Goal: Information Seeking & Learning: Learn about a topic

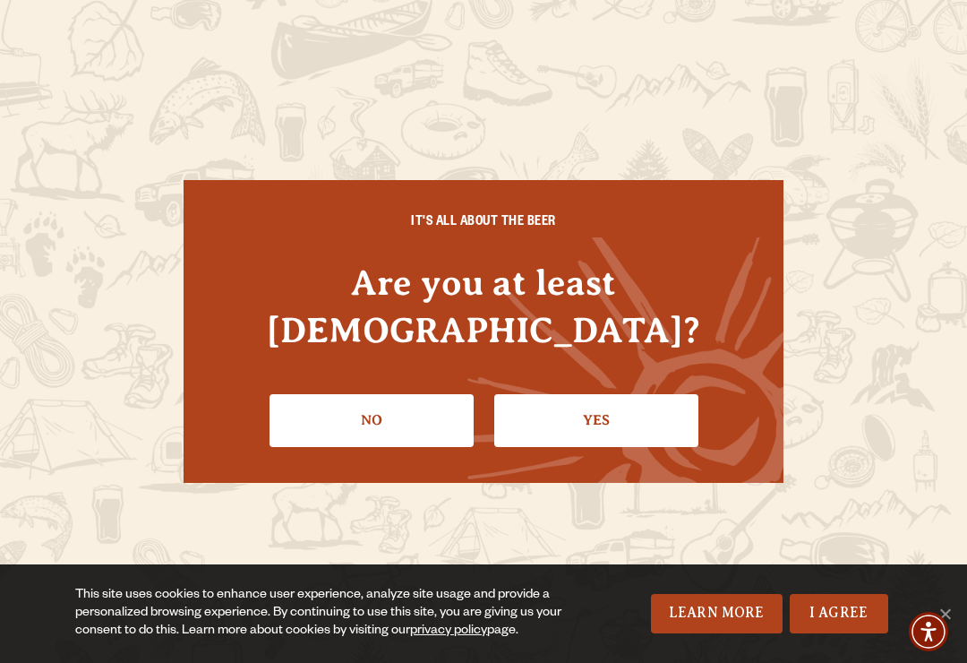
click at [610, 404] on link "Yes" at bounding box center [596, 420] width 204 height 52
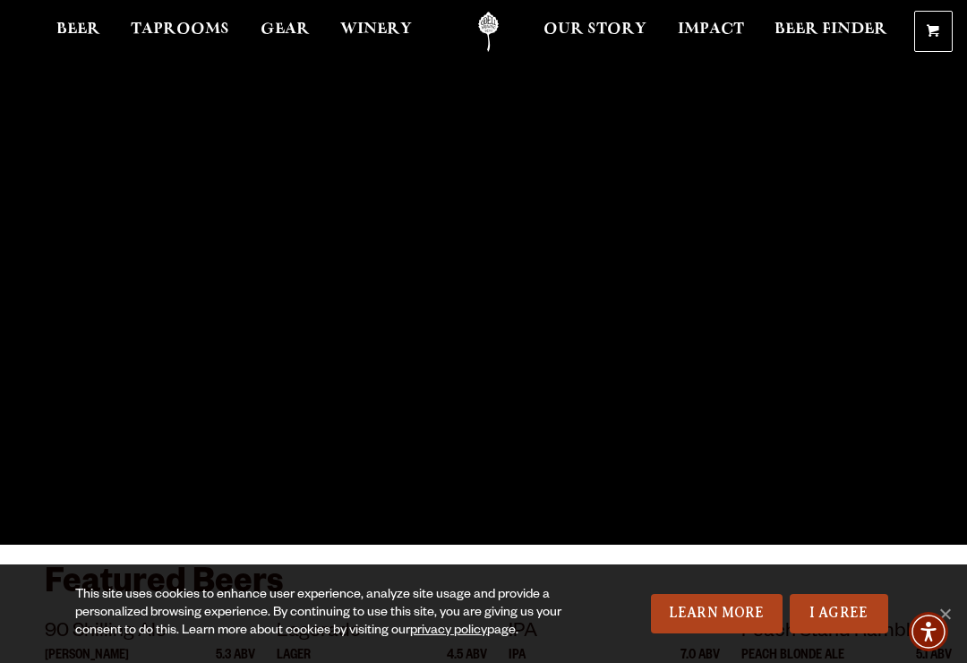
click at [393, 30] on span "Winery" at bounding box center [376, 29] width 72 height 14
click at [189, 28] on span "Taprooms" at bounding box center [180, 29] width 99 height 14
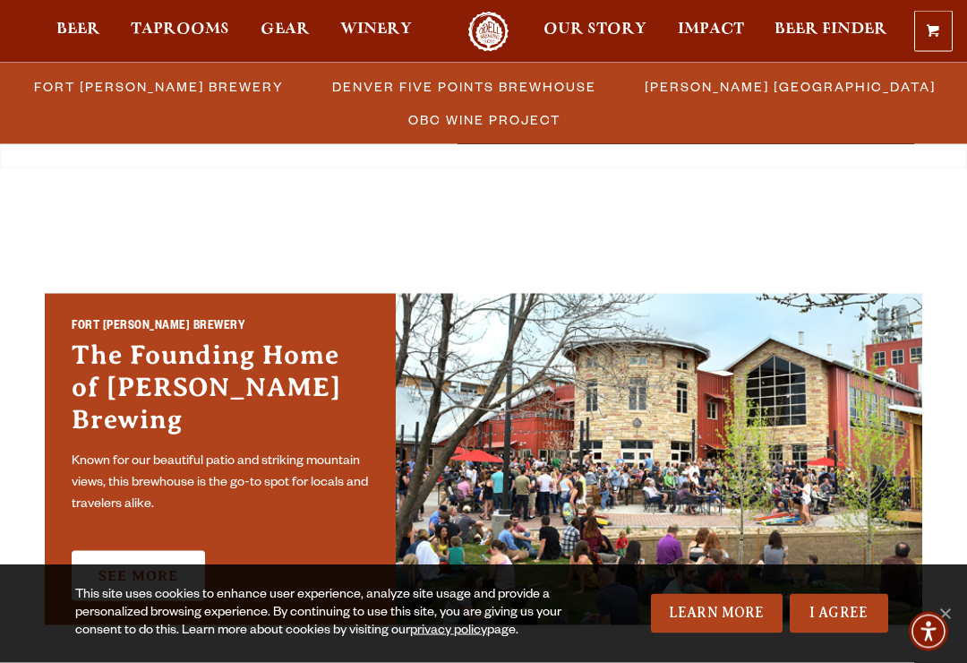
scroll to position [422, 0]
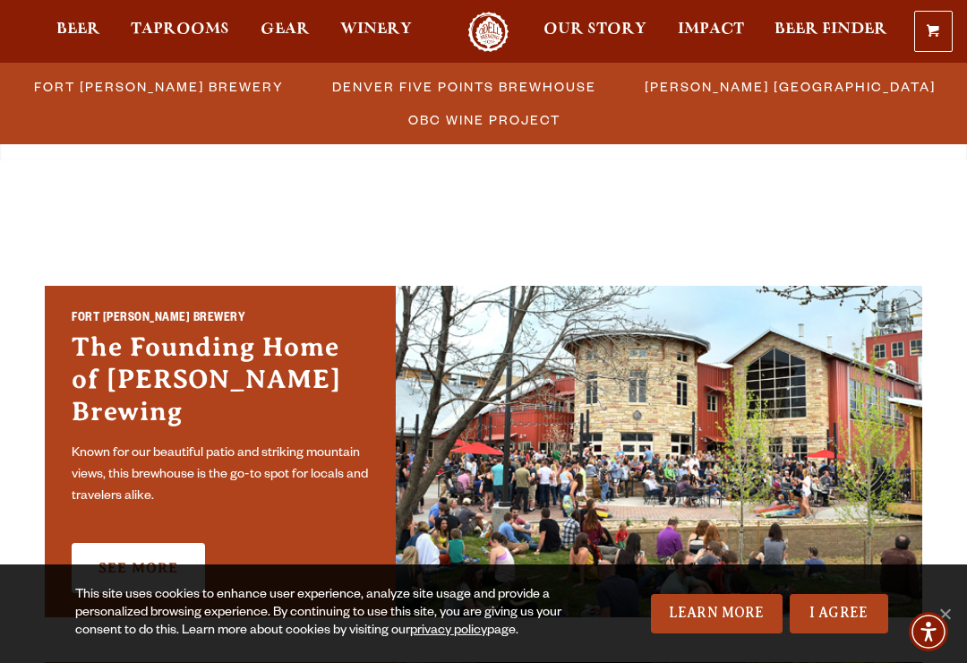
click at [139, 543] on link "See More" at bounding box center [138, 568] width 133 height 50
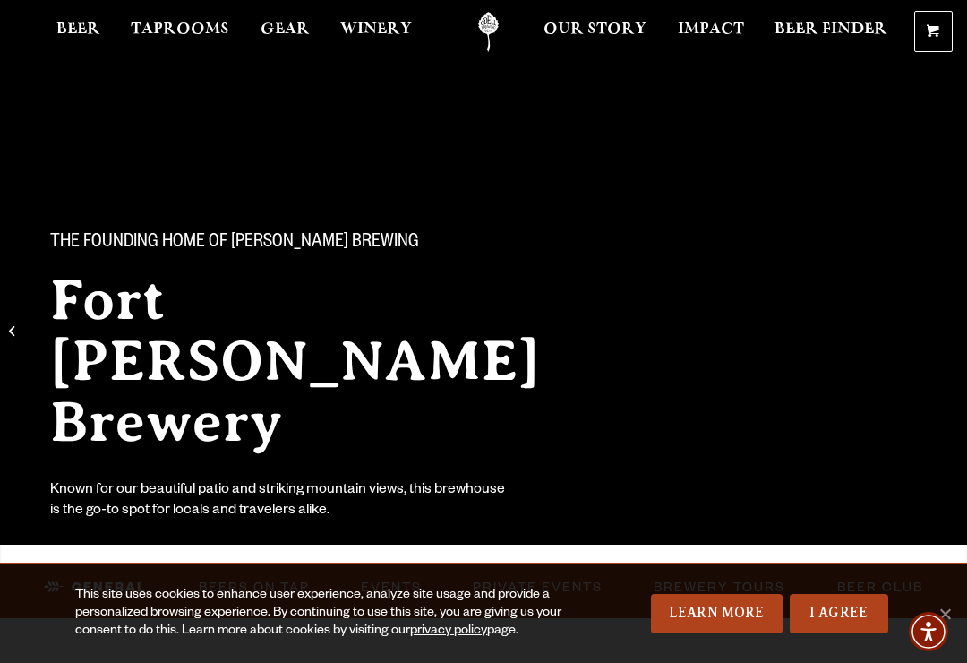
click at [844, 610] on link "I Agree" at bounding box center [839, 613] width 99 height 39
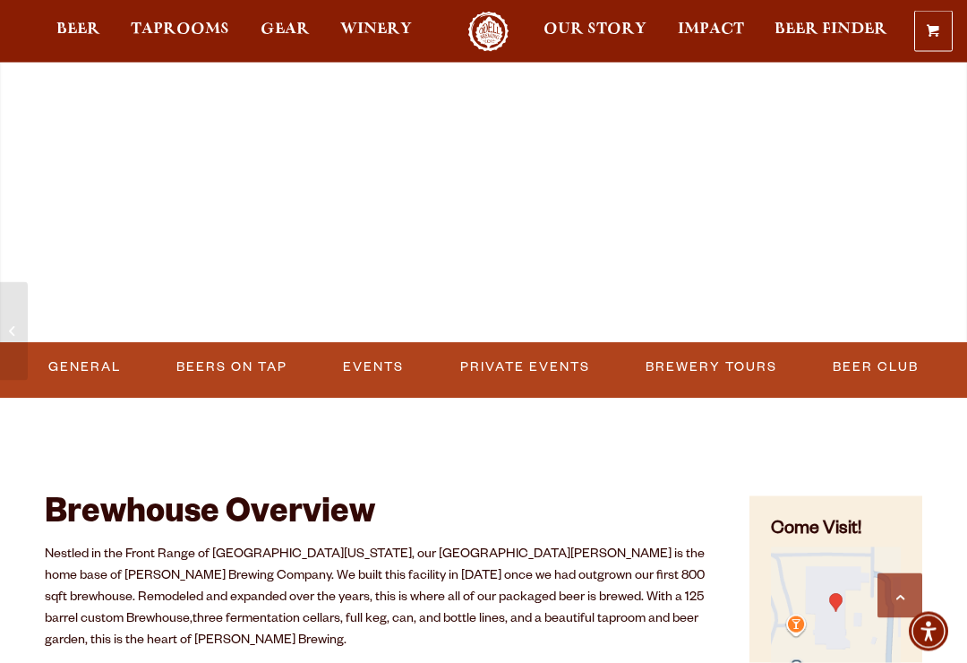
scroll to position [575, 0]
click at [386, 358] on link "Events" at bounding box center [373, 367] width 75 height 41
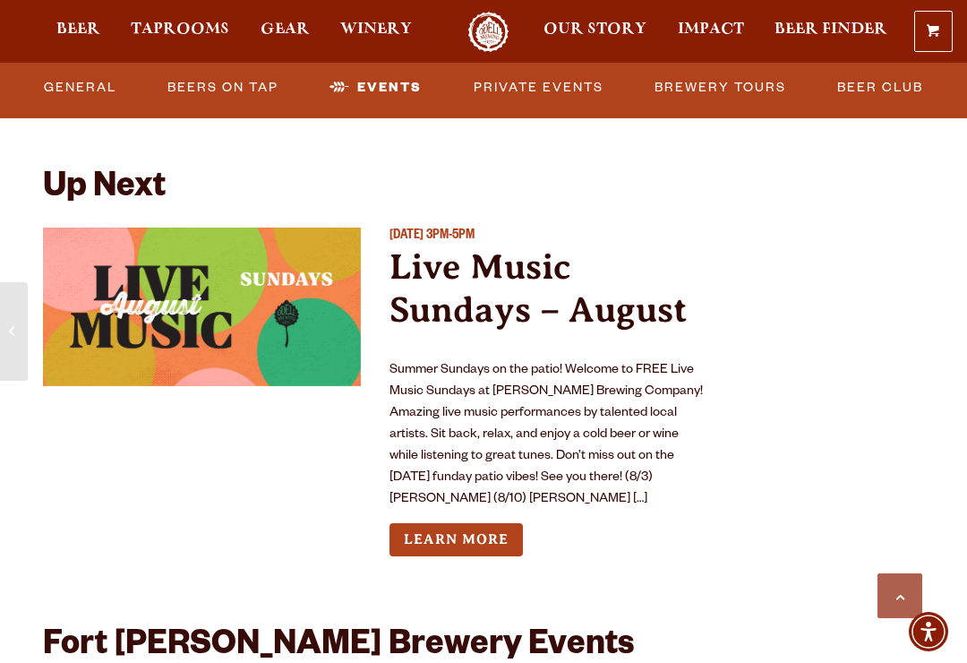
scroll to position [6930, 0]
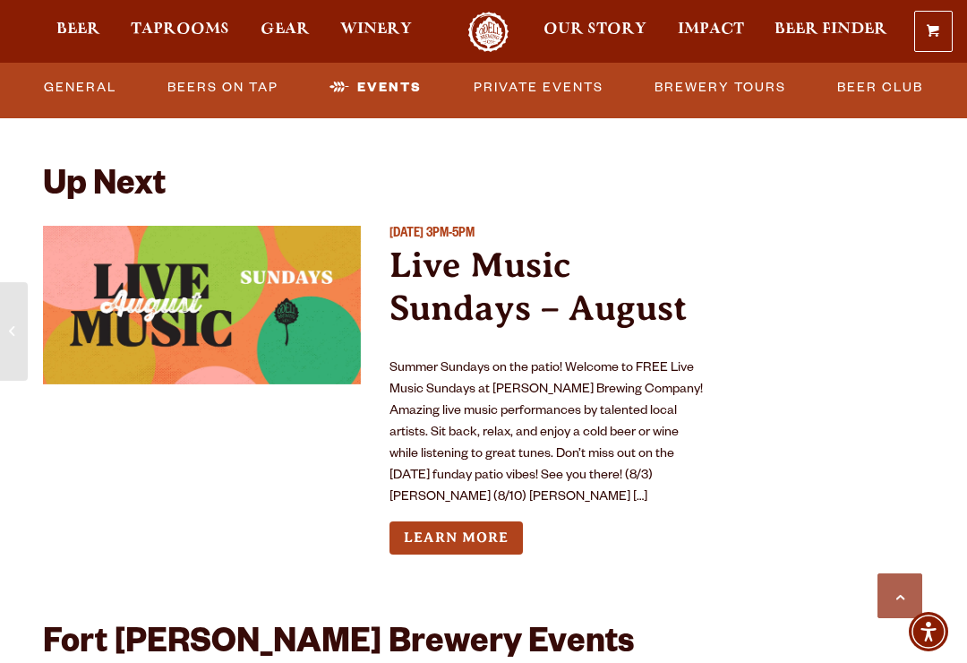
click at [478, 521] on link "Learn More" at bounding box center [456, 537] width 133 height 33
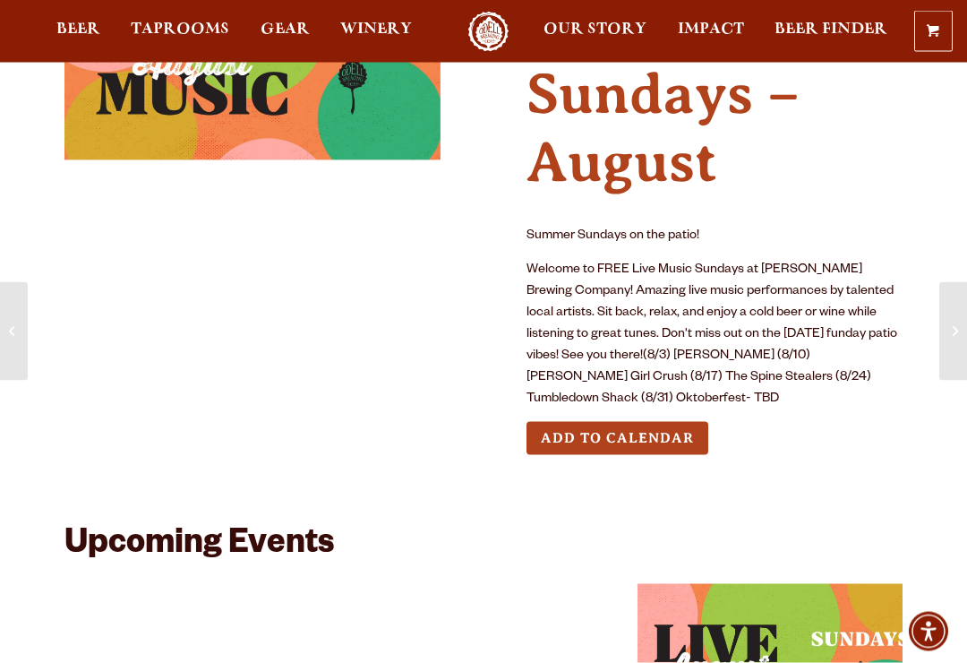
scroll to position [145, 0]
